Goal: Information Seeking & Learning: Learn about a topic

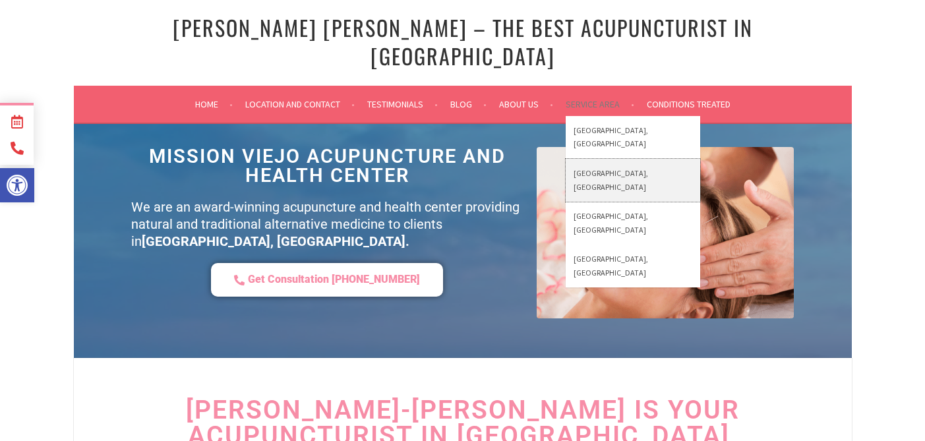
click at [586, 159] on link "[GEOGRAPHIC_DATA], [GEOGRAPHIC_DATA]" at bounding box center [632, 180] width 134 height 43
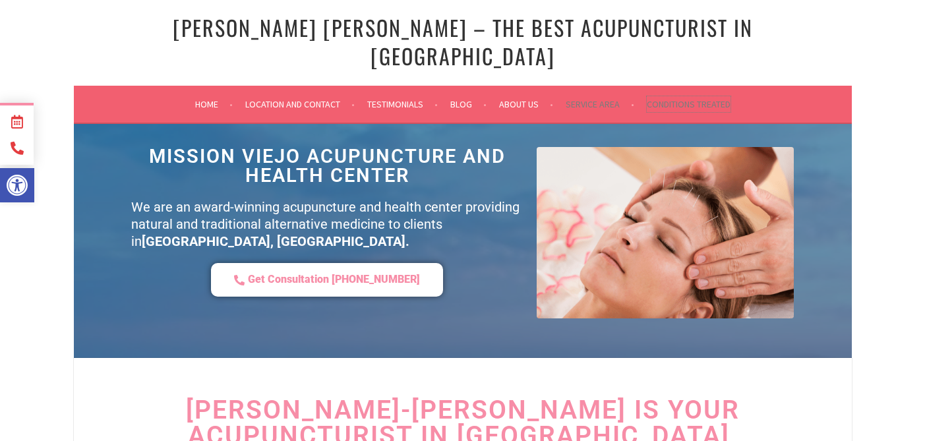
click at [662, 96] on link "Conditions Treated" at bounding box center [688, 104] width 84 height 16
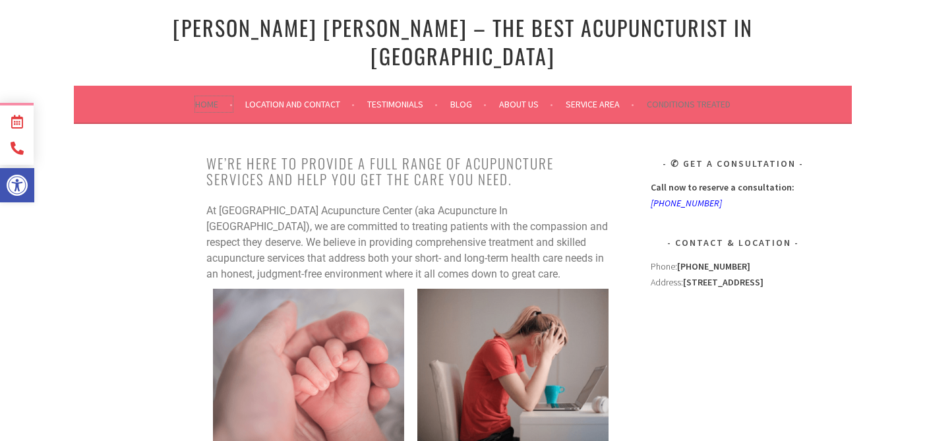
click at [207, 96] on link "Home" at bounding box center [214, 104] width 38 height 16
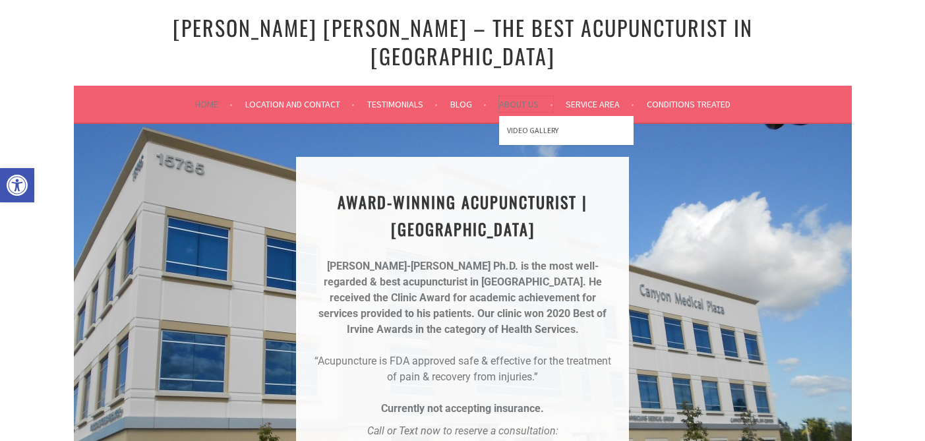
click at [515, 96] on link "About Us" at bounding box center [526, 104] width 54 height 16
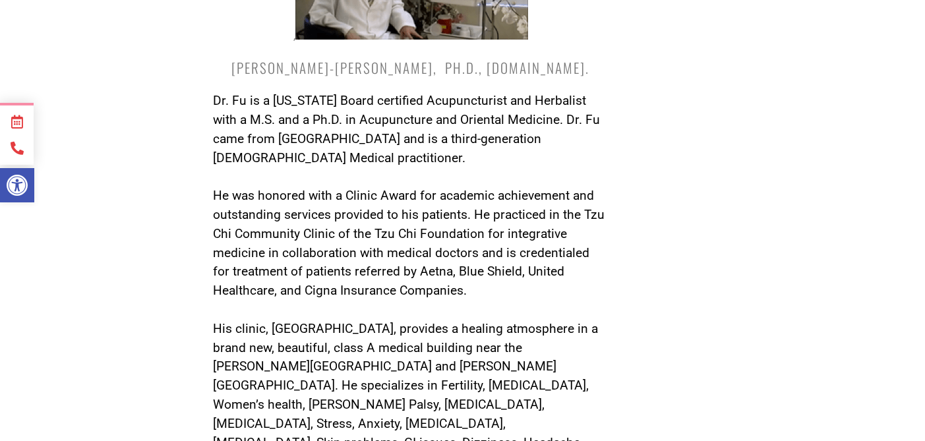
scroll to position [702, 0]
